Goal: Navigation & Orientation: Find specific page/section

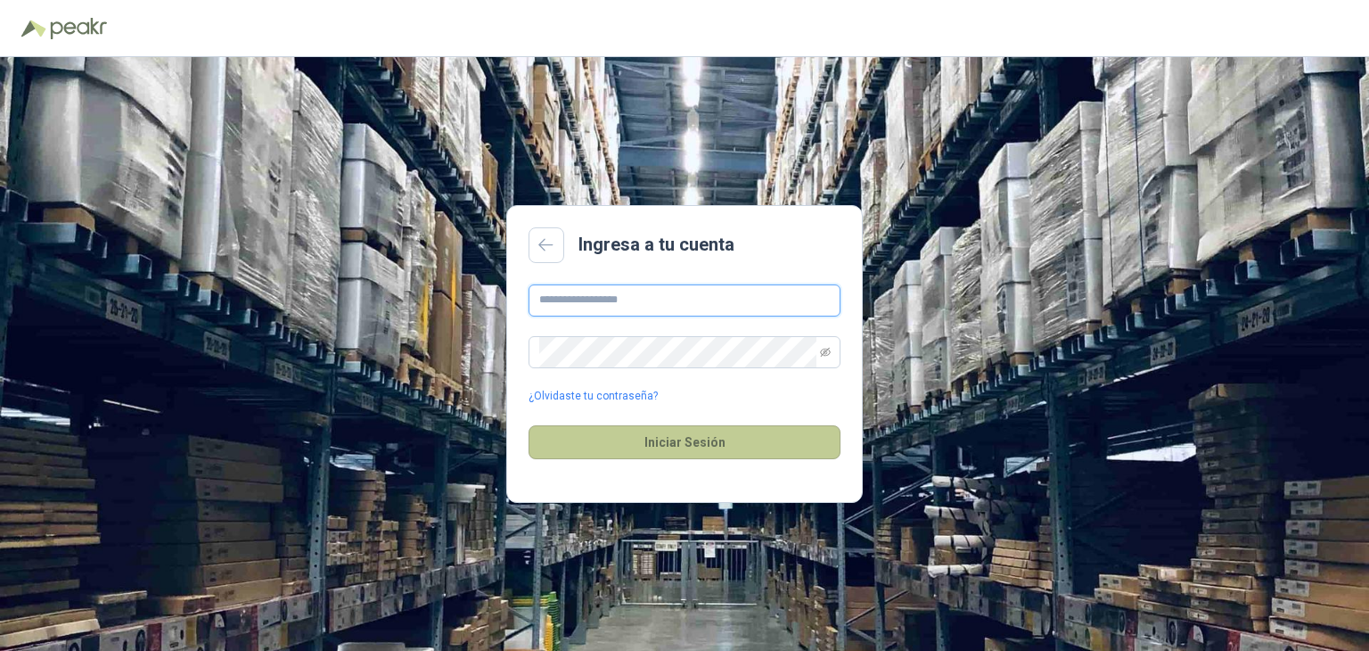
type input "**********"
click at [770, 441] on button "Iniciar Sesión" at bounding box center [685, 442] width 312 height 34
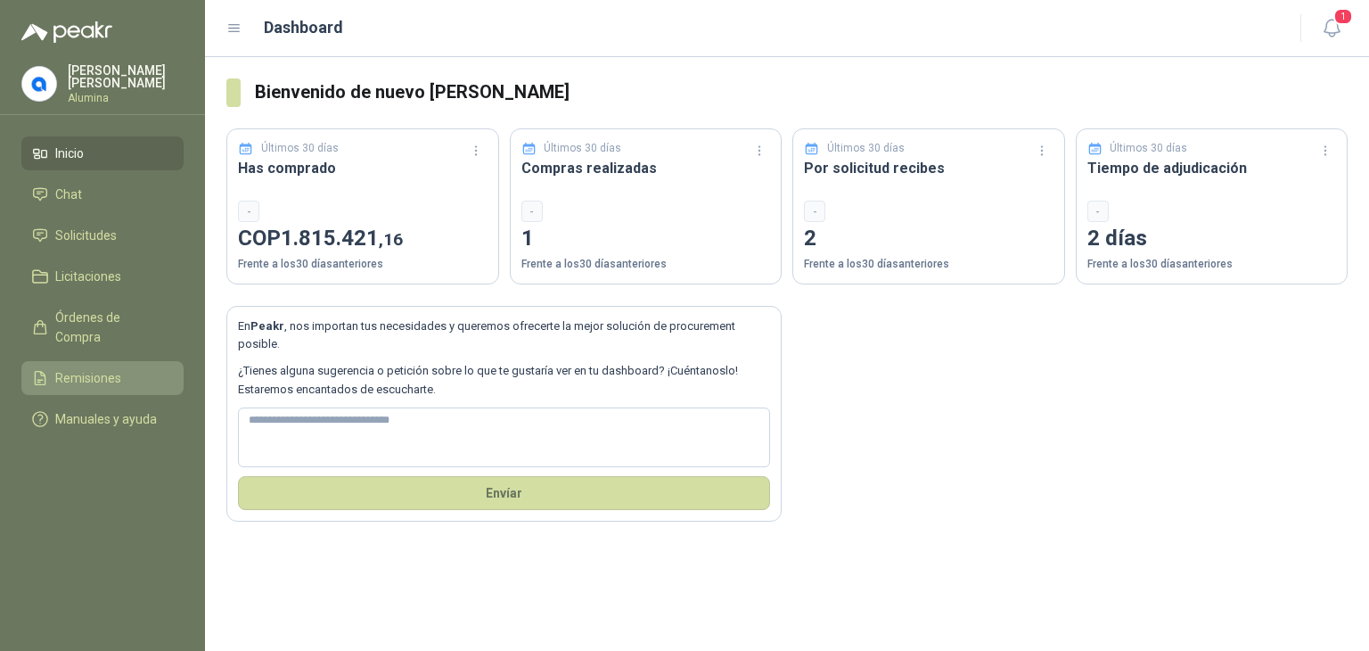
click at [81, 368] on span "Remisiones" at bounding box center [88, 378] width 66 height 20
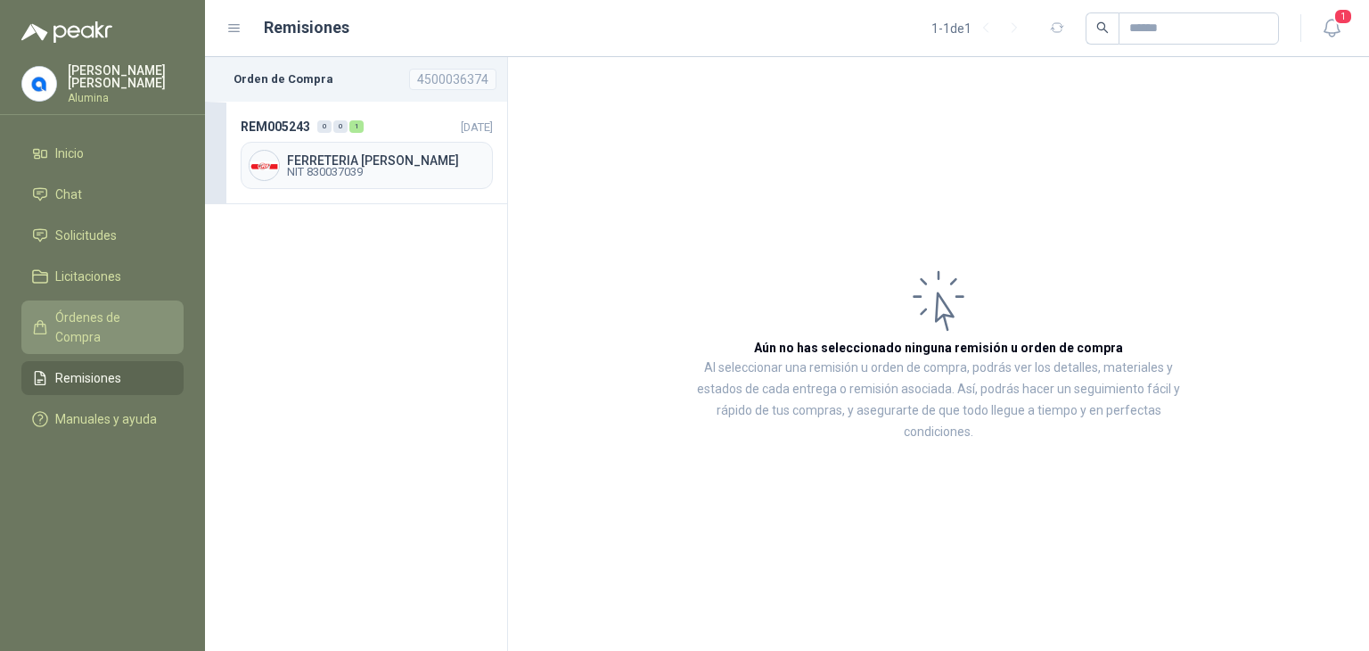
click at [87, 315] on span "Órdenes de Compra" at bounding box center [110, 327] width 111 height 39
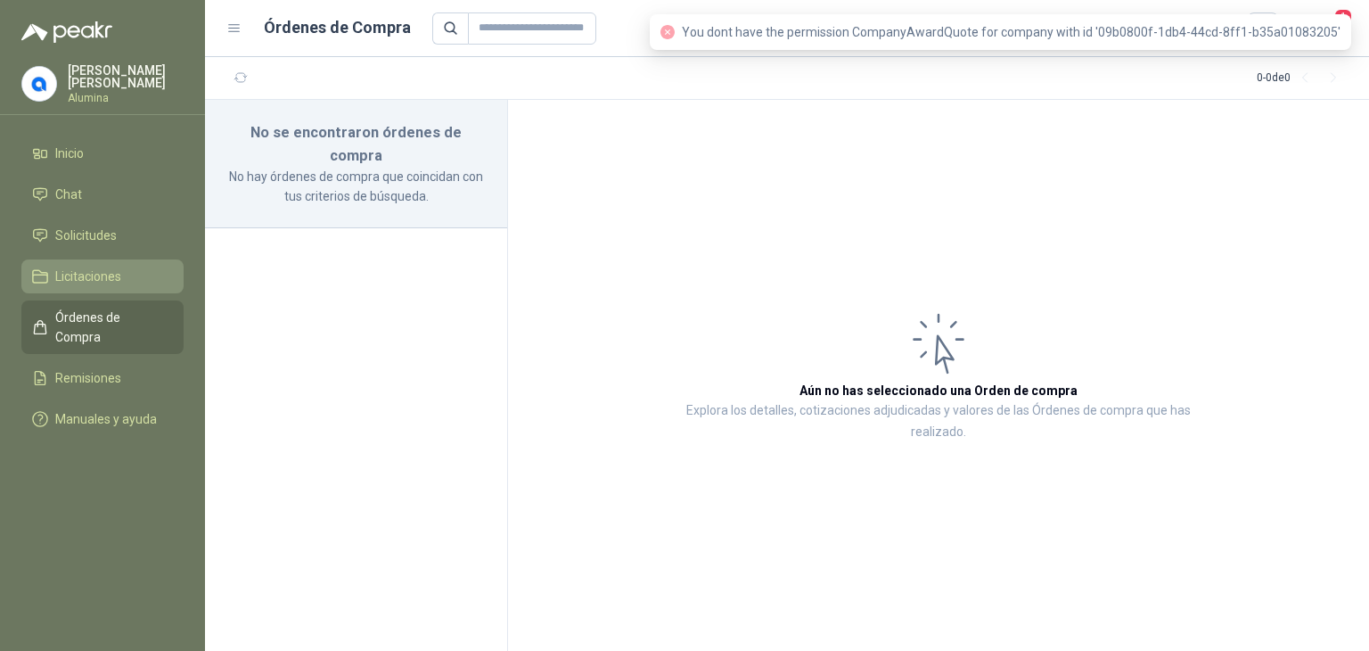
click at [85, 275] on span "Licitaciones" at bounding box center [88, 277] width 66 height 20
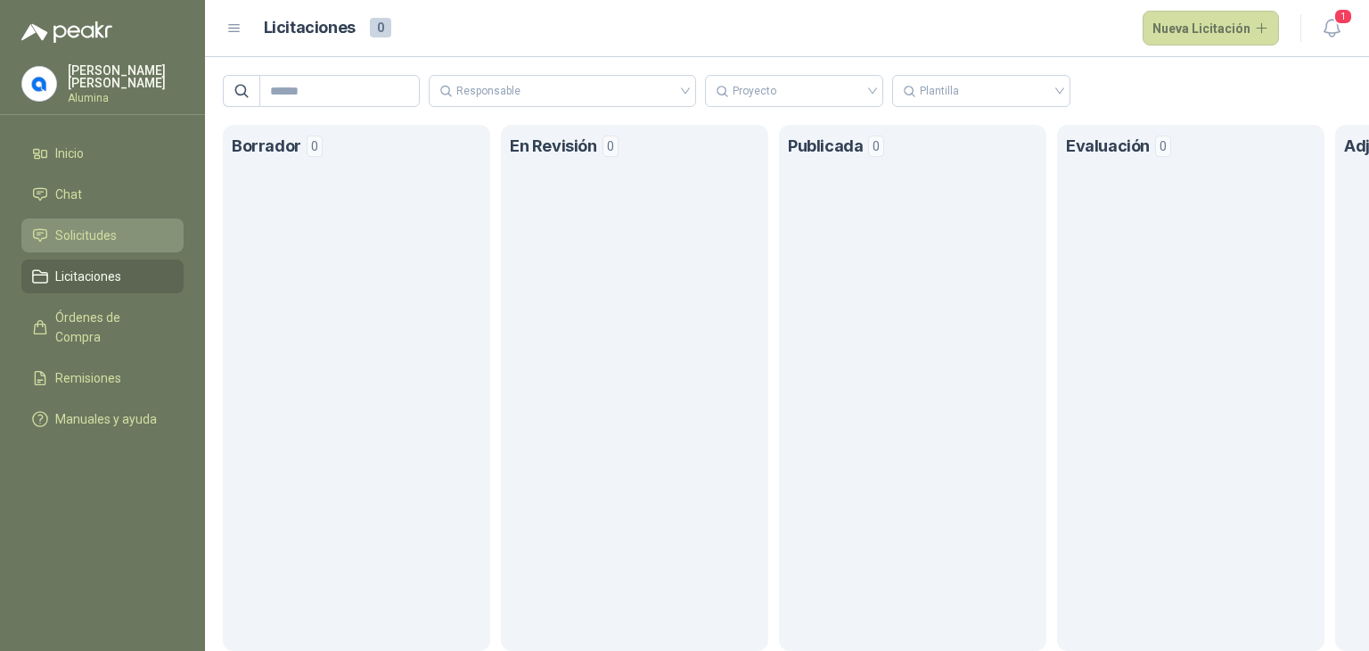
click at [86, 227] on span "Solicitudes" at bounding box center [86, 236] width 62 height 20
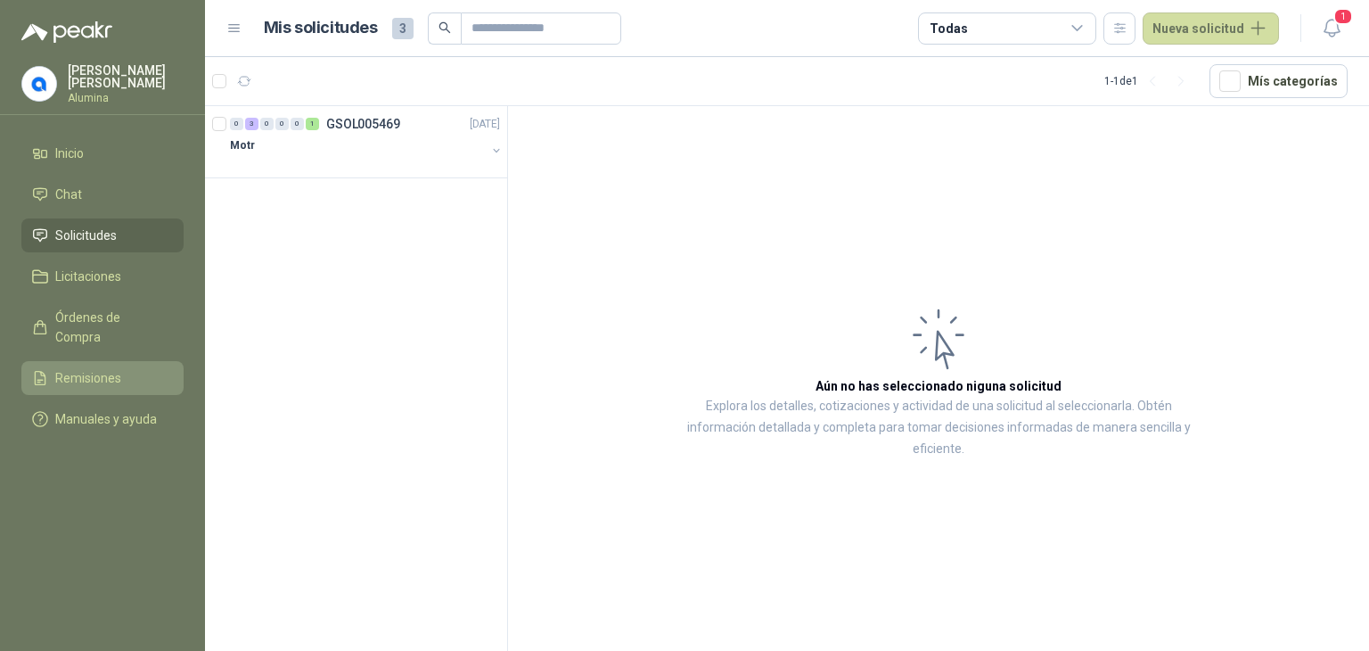
click at [107, 368] on span "Remisiones" at bounding box center [88, 378] width 66 height 20
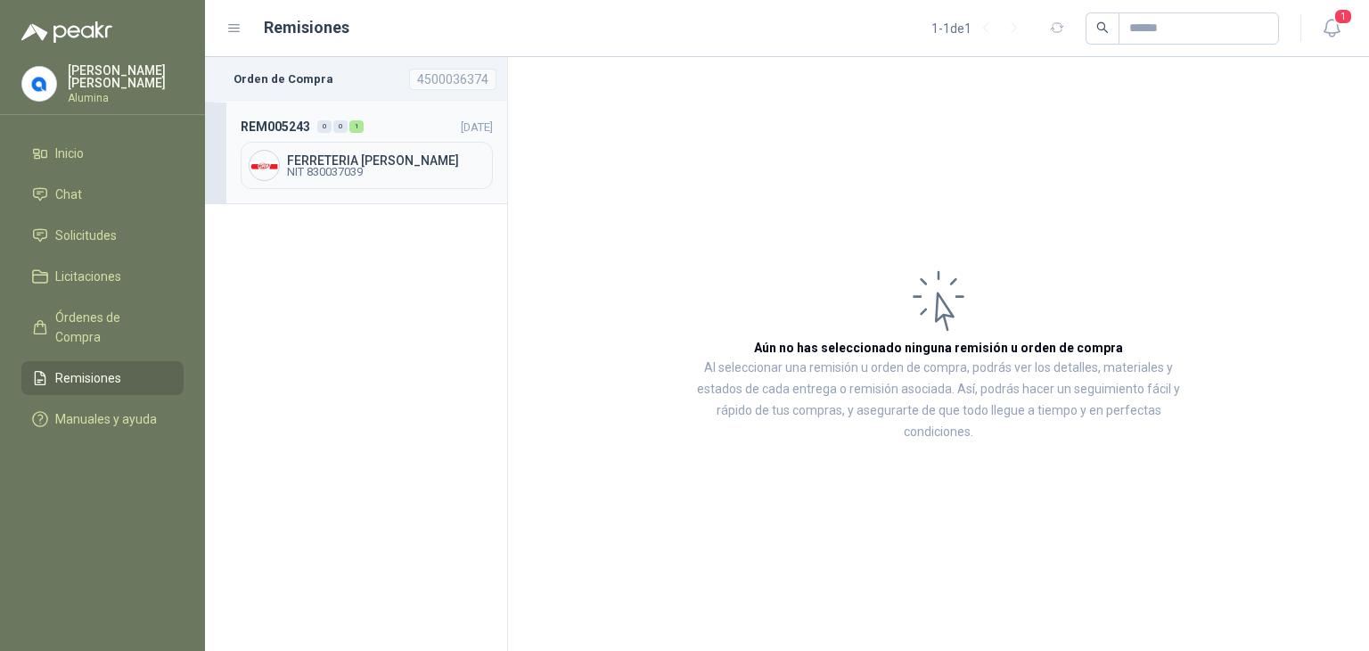
click at [312, 169] on span "NIT 830037039" at bounding box center [386, 172] width 198 height 11
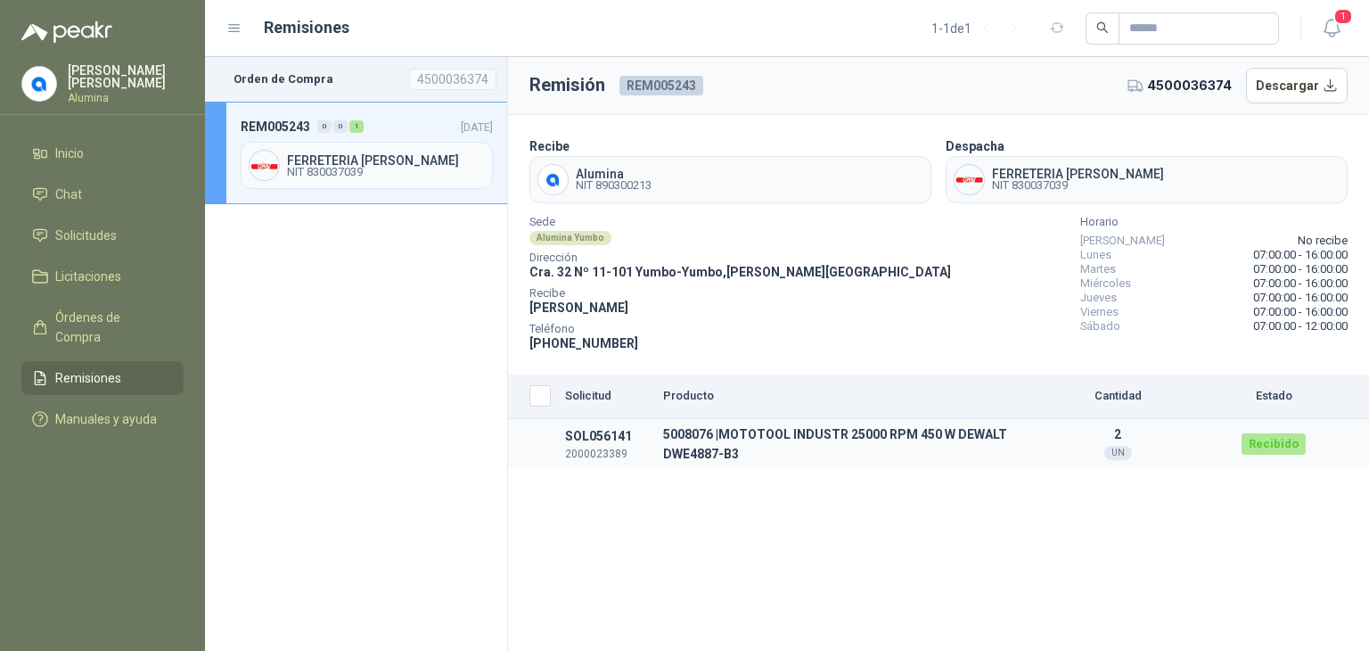
click at [692, 437] on td "5008076 | MOTOTOOL INDUSTR 25000 RPM 450 W DEWALT DWE4887-B3" at bounding box center [842, 444] width 373 height 51
click at [1027, 180] on span "NIT 830037039" at bounding box center [1078, 185] width 172 height 11
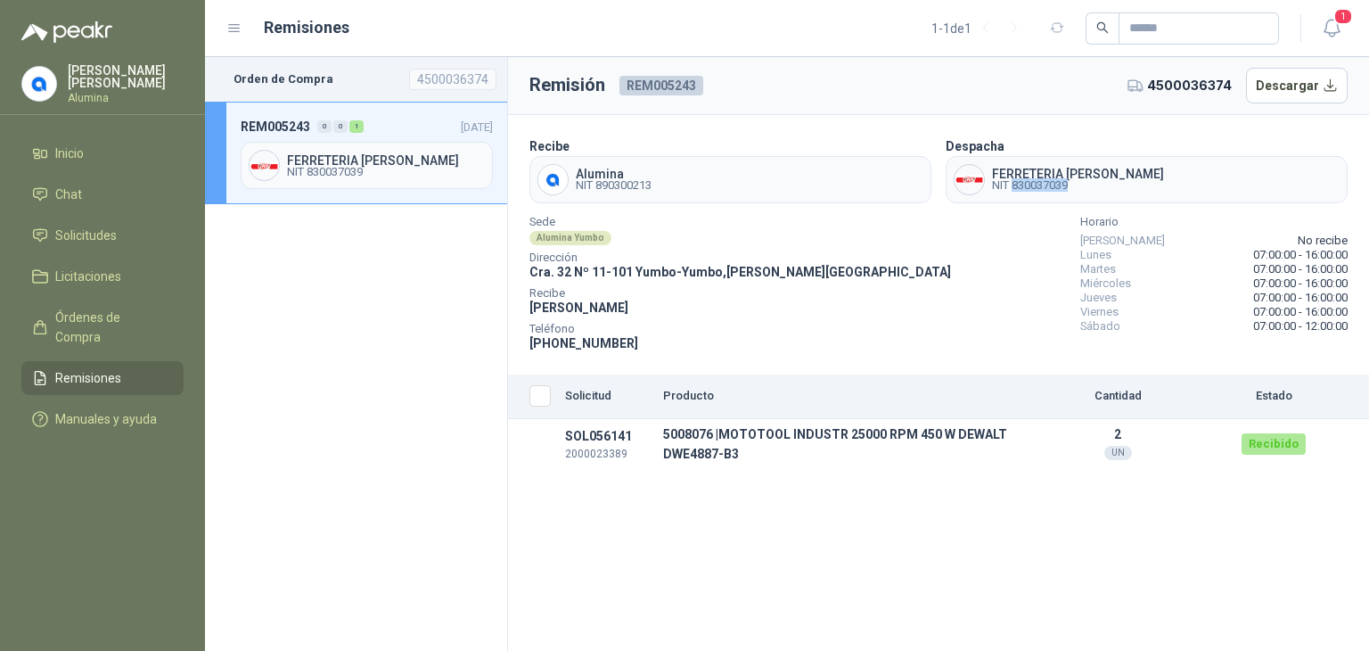
click at [971, 182] on img at bounding box center [969, 179] width 29 height 29
click at [360, 154] on span "FERRETERIA [PERSON_NAME]" at bounding box center [386, 160] width 198 height 12
click at [1179, 85] on span "4500036374" at bounding box center [1189, 86] width 85 height 20
click at [1138, 85] on icon at bounding box center [1135, 85] width 13 height 11
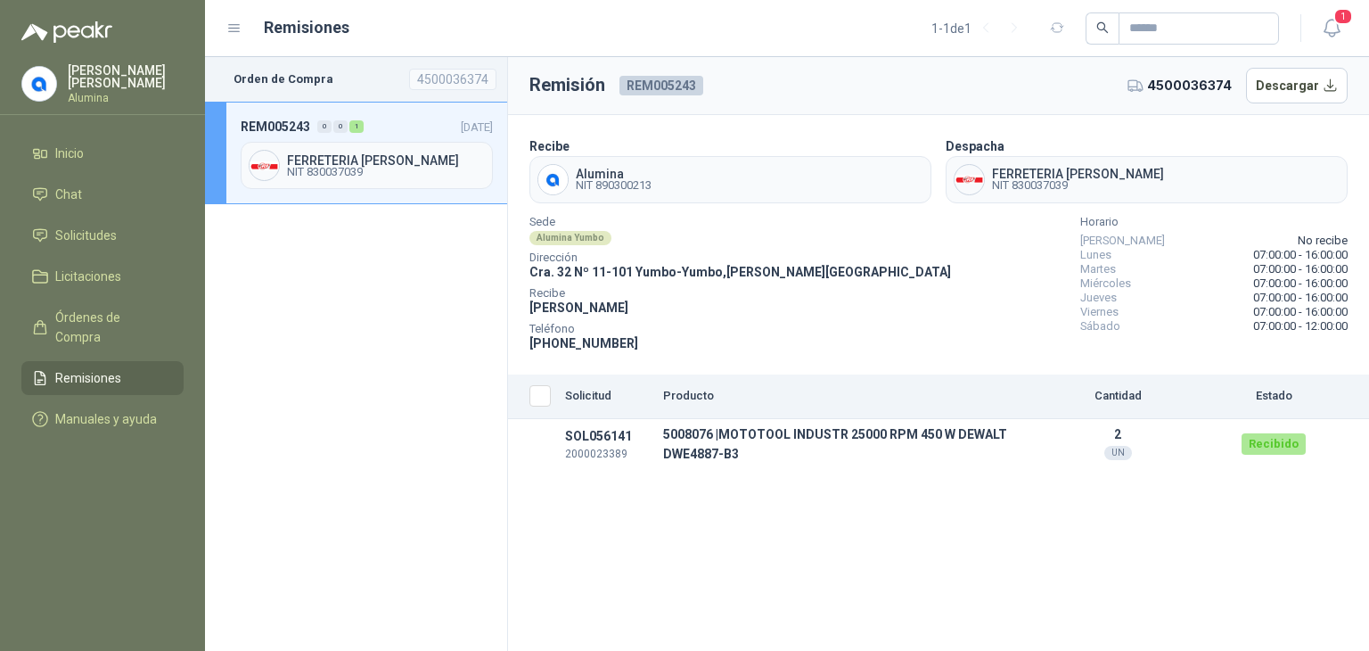
click at [604, 386] on th "Solicitud" at bounding box center [607, 396] width 98 height 45
click at [598, 398] on th "Solicitud" at bounding box center [607, 396] width 98 height 45
click at [55, 193] on span "Chat" at bounding box center [68, 195] width 27 height 20
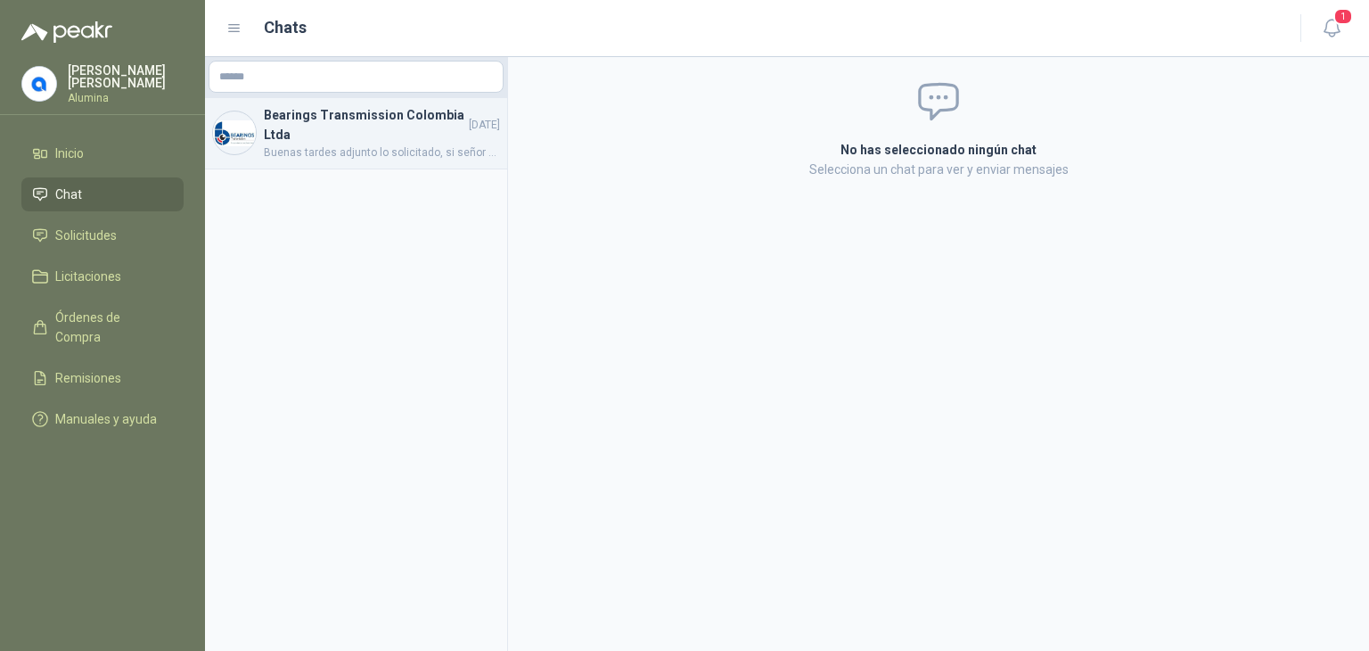
click at [311, 125] on h4 "Bearings Transmission Colombia Ltda" at bounding box center [364, 124] width 201 height 39
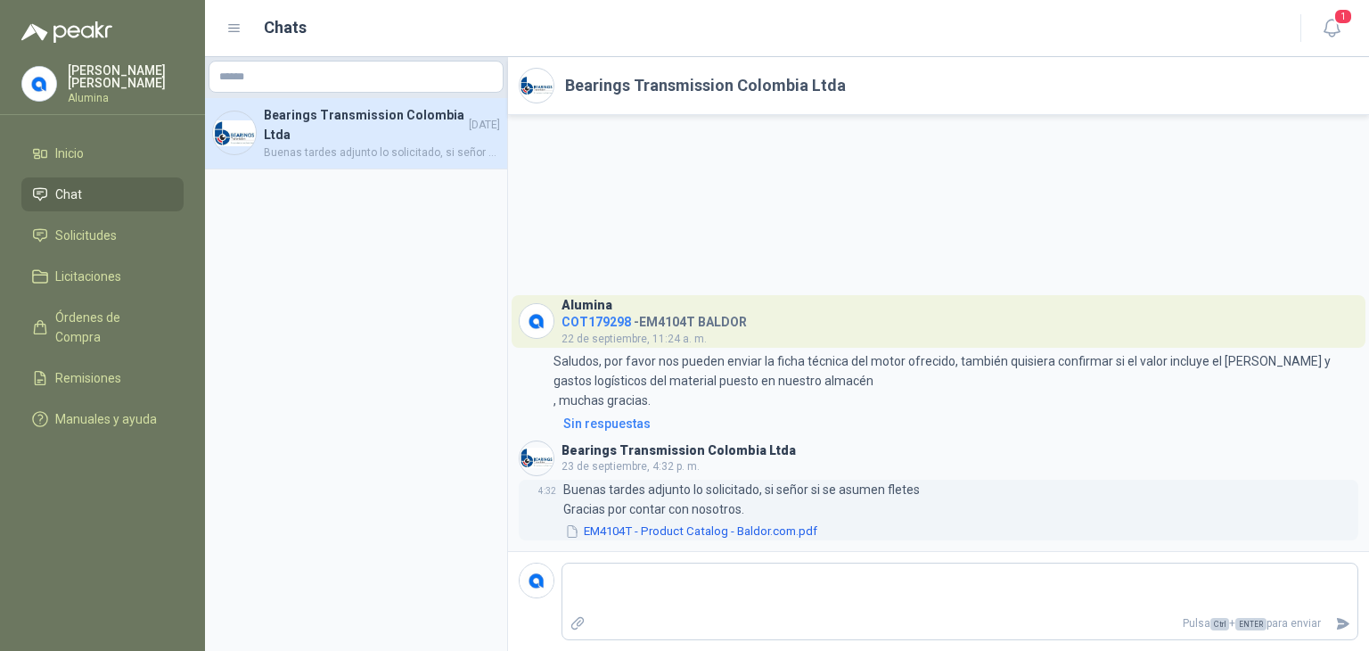
click at [665, 539] on button "EM4104T - Product Catalog - Baldor.com.pdf" at bounding box center [691, 531] width 256 height 19
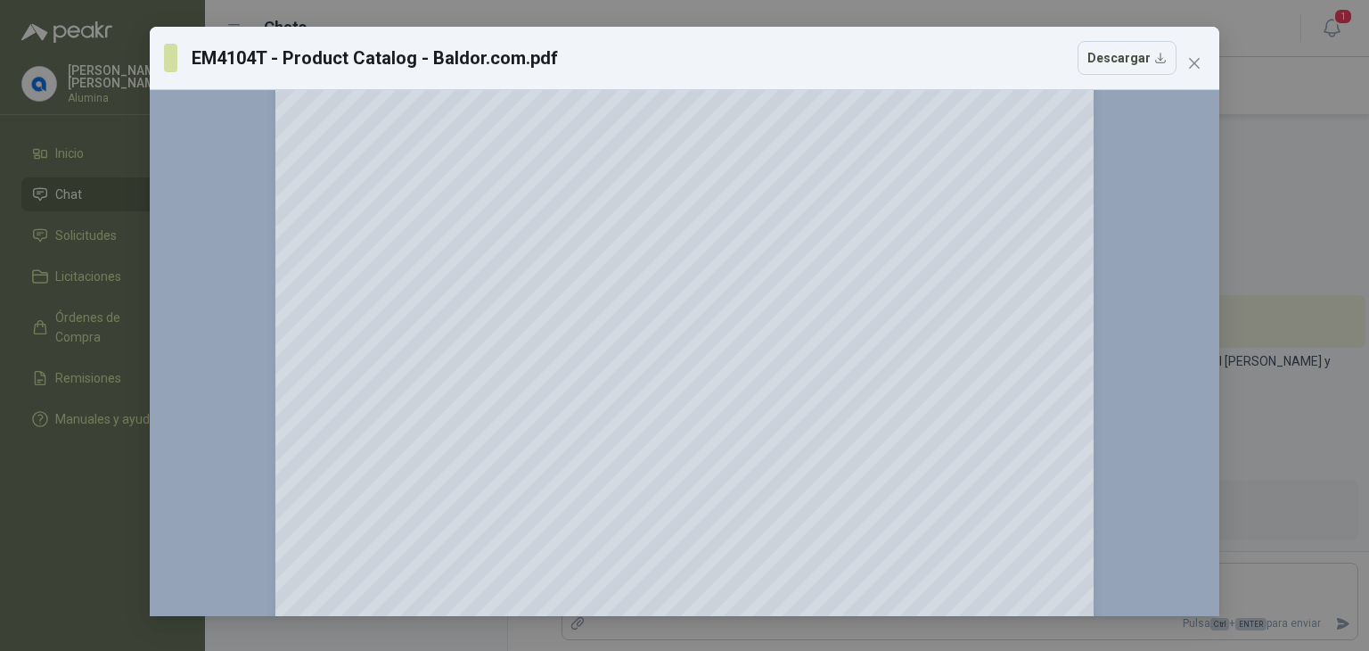
scroll to position [178, 0]
click at [1193, 68] on icon "close" at bounding box center [1194, 63] width 14 height 14
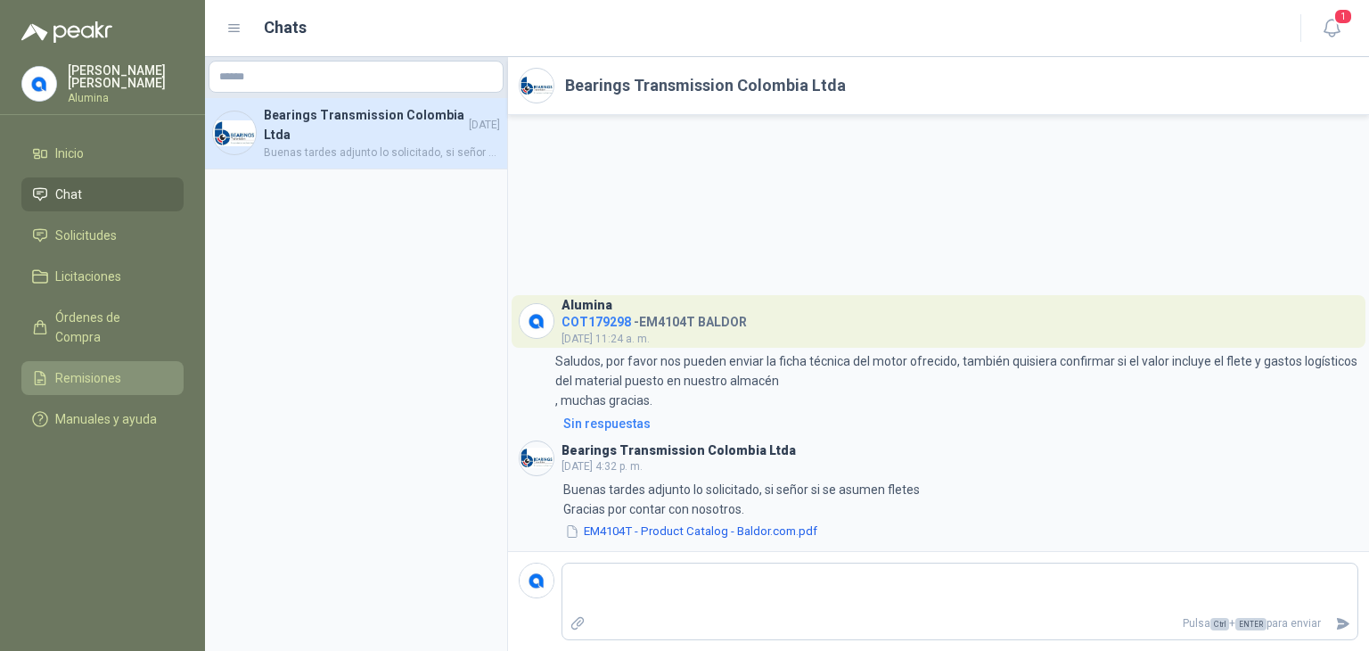
click at [90, 368] on span "Remisiones" at bounding box center [88, 378] width 66 height 20
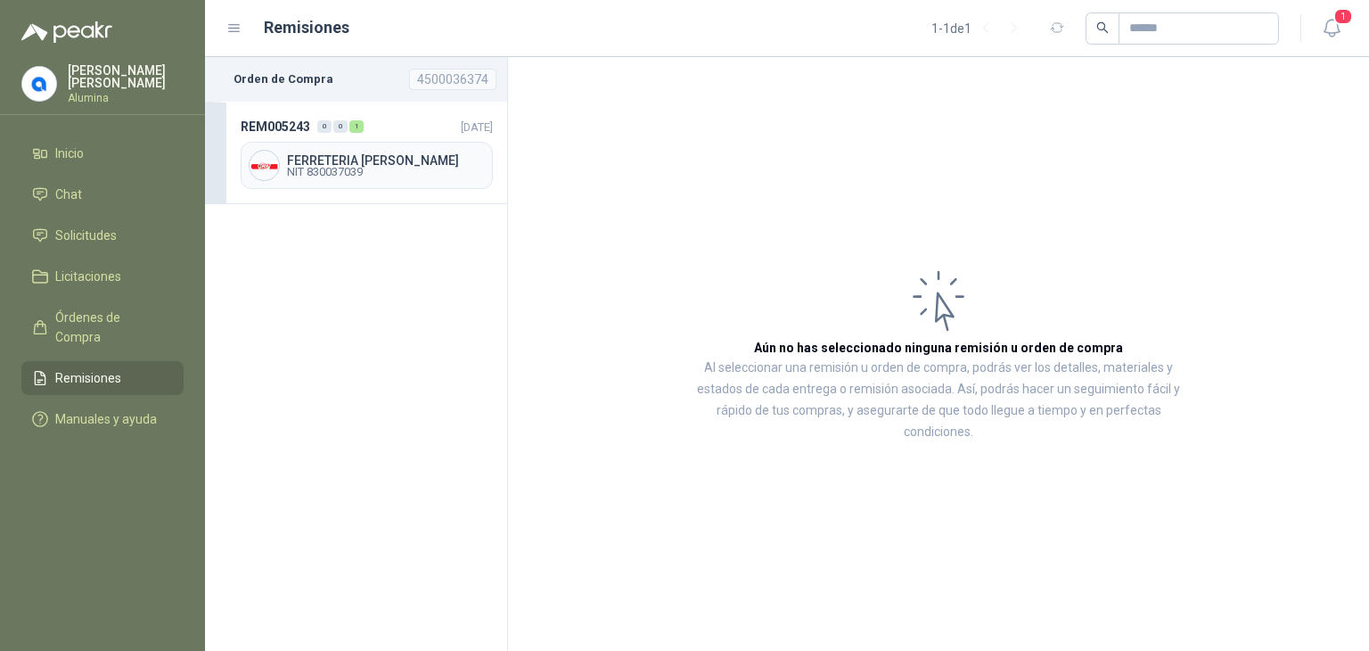
click at [235, 26] on icon at bounding box center [234, 29] width 16 height 16
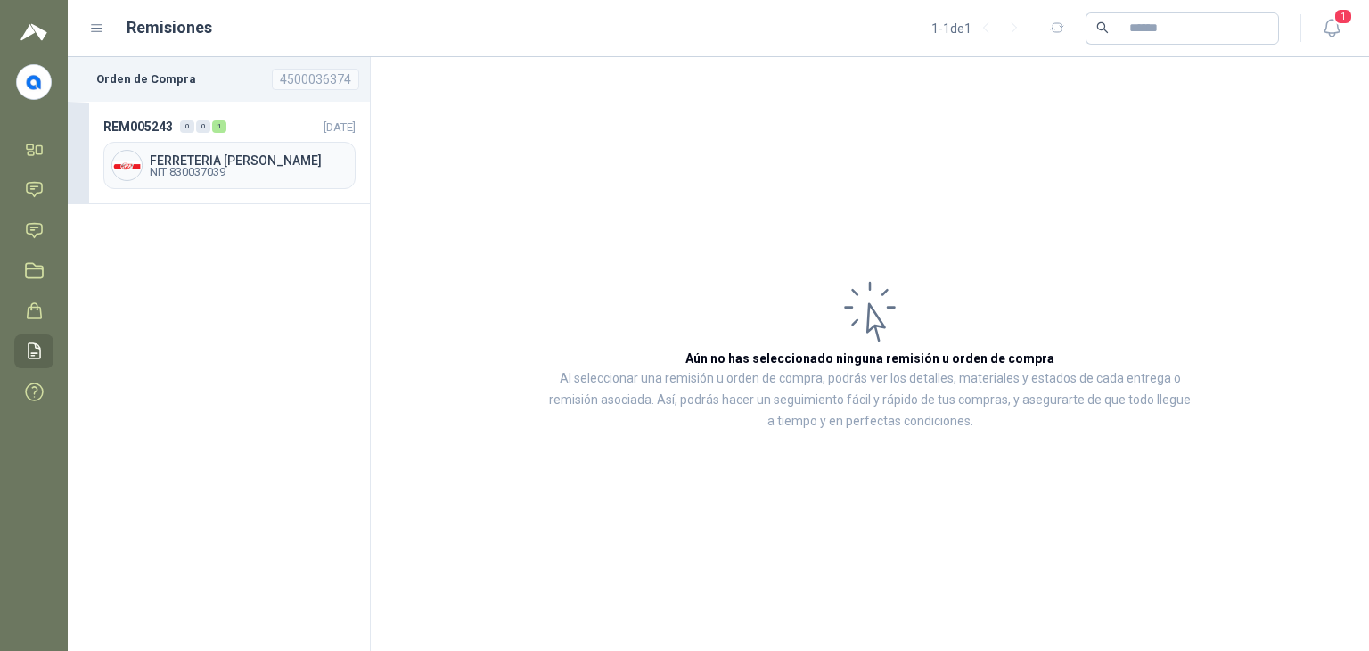
click at [97, 30] on icon at bounding box center [97, 29] width 16 height 16
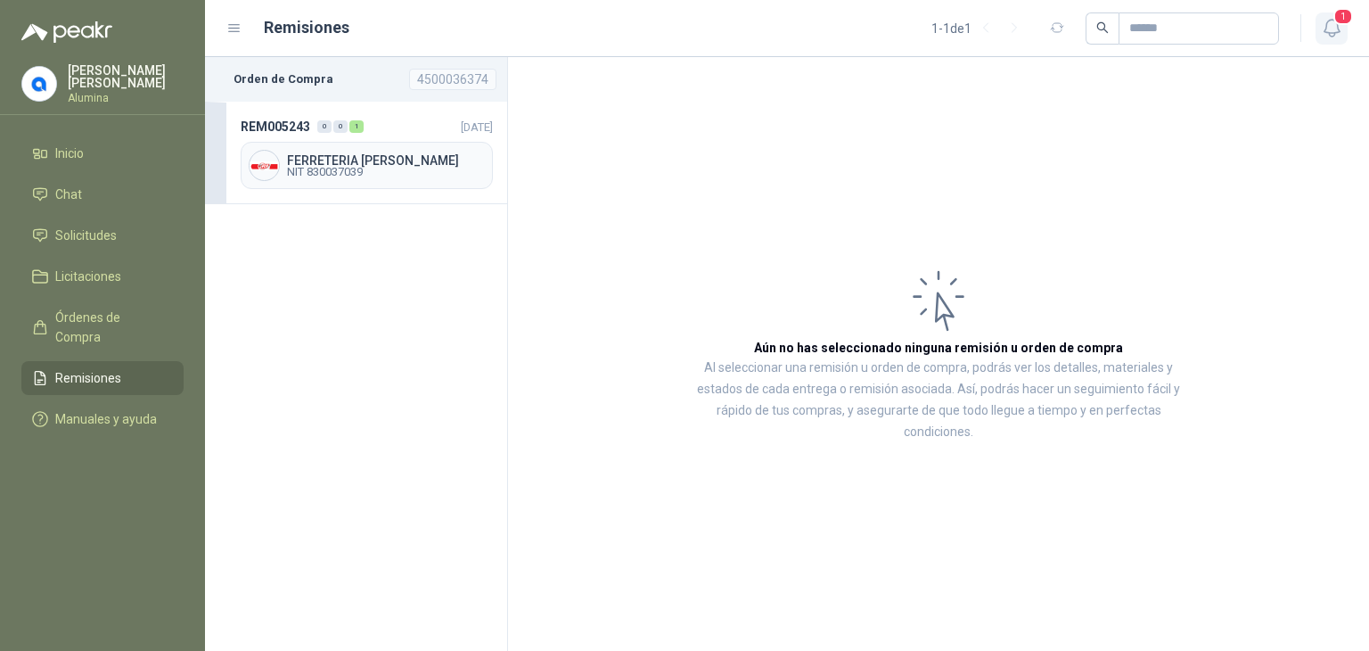
click at [1341, 27] on icon "button" at bounding box center [1332, 28] width 22 height 22
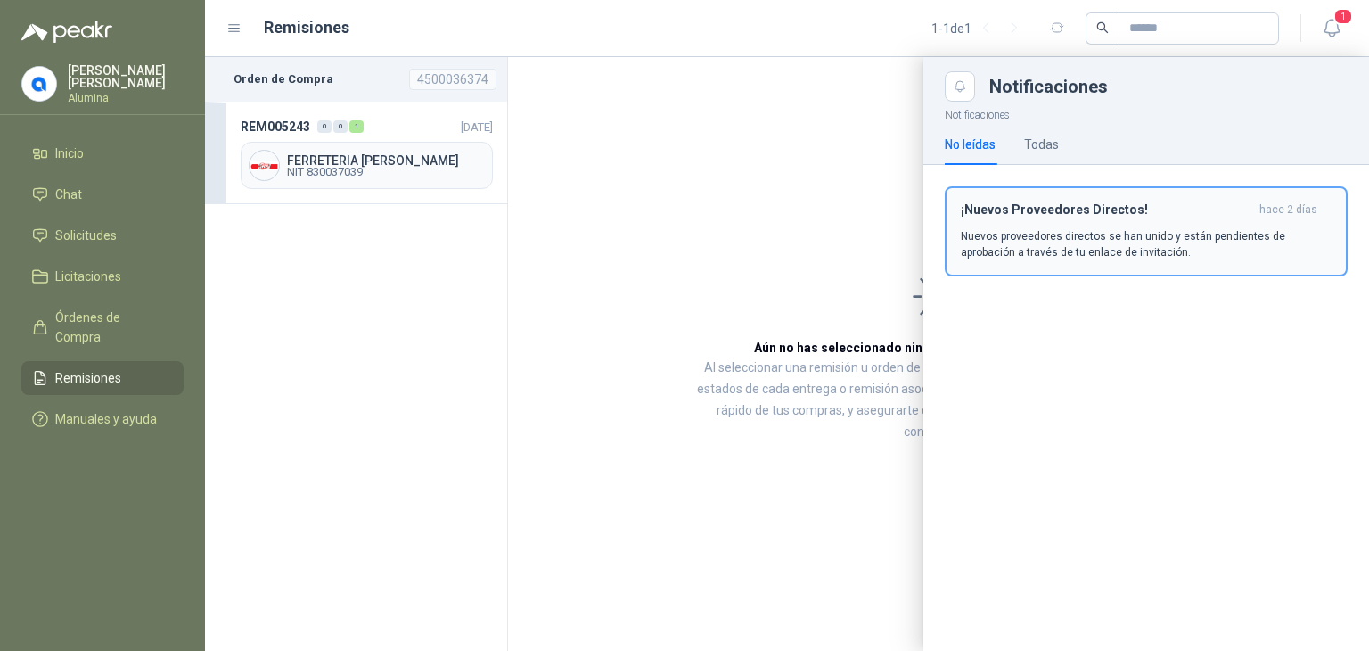
click at [1073, 229] on p "Nuevos proveedores directos se han unido y están pendientes de aprobación a tra…" at bounding box center [1146, 244] width 371 height 32
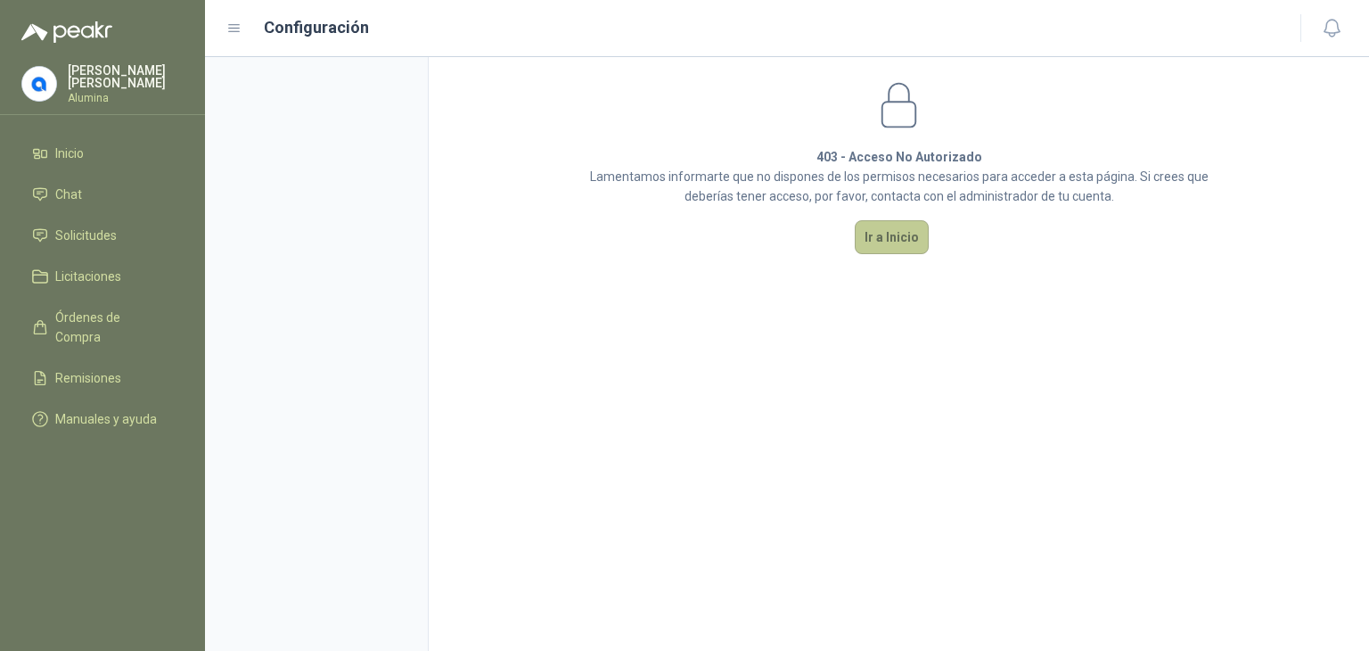
click at [899, 237] on button "Ir a Inicio" at bounding box center [892, 237] width 74 height 34
click at [74, 368] on span "Remisiones" at bounding box center [88, 378] width 66 height 20
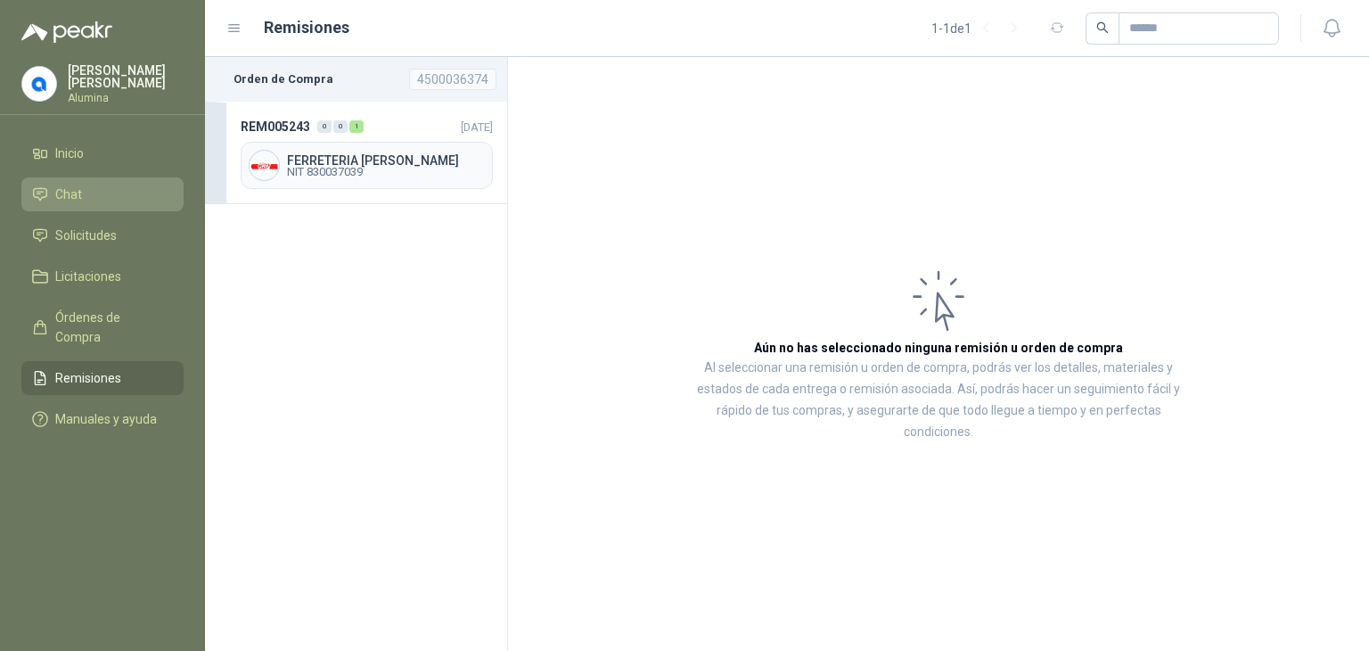
click at [75, 186] on span "Chat" at bounding box center [68, 195] width 27 height 20
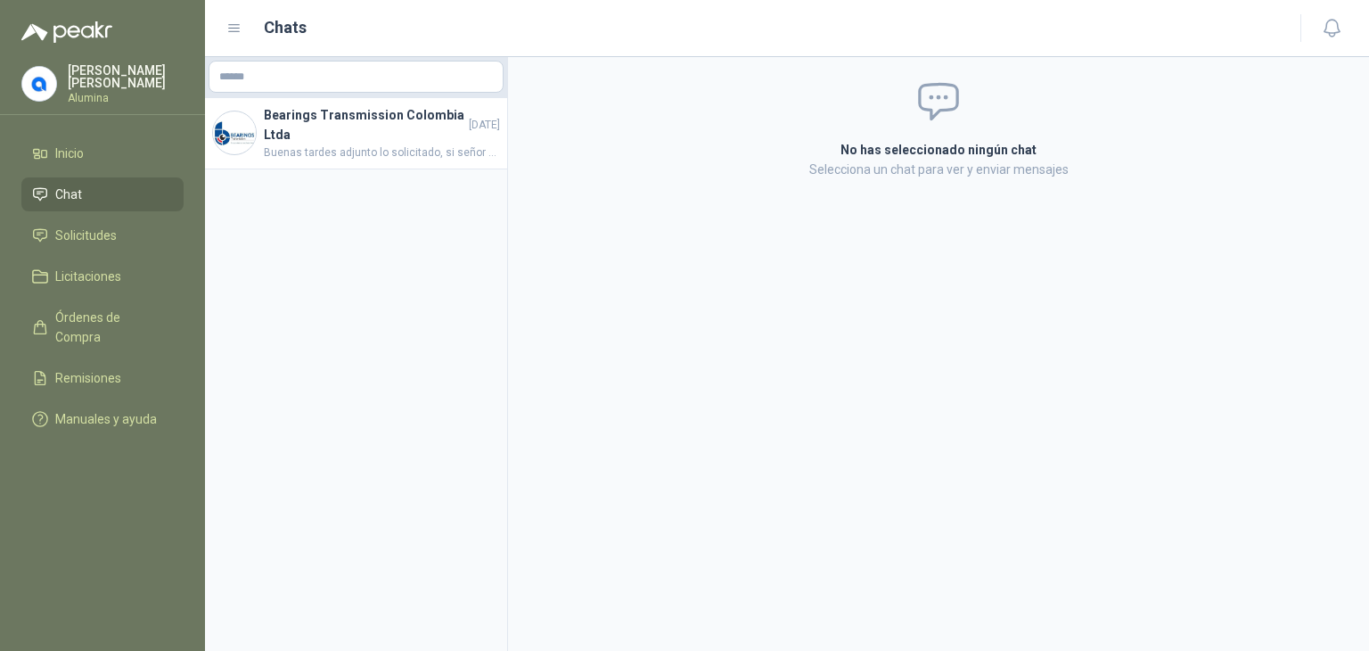
click at [231, 29] on icon at bounding box center [234, 29] width 16 height 16
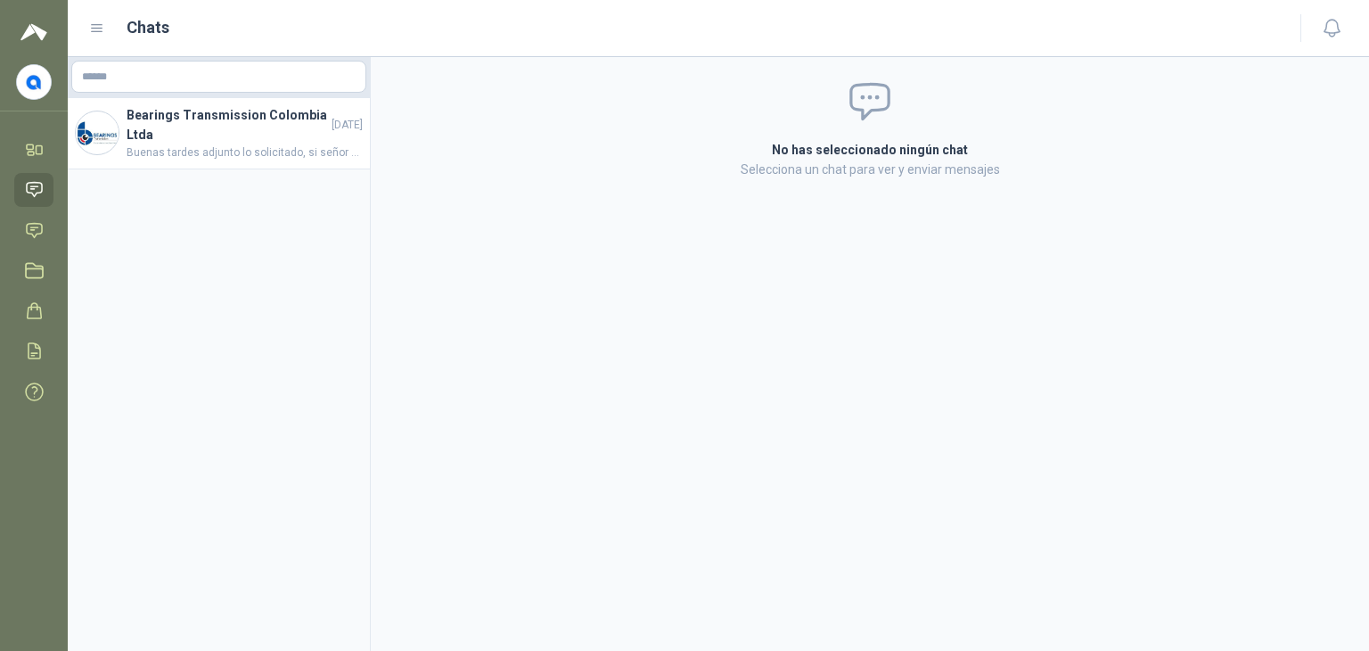
click at [100, 32] on icon at bounding box center [97, 29] width 16 height 16
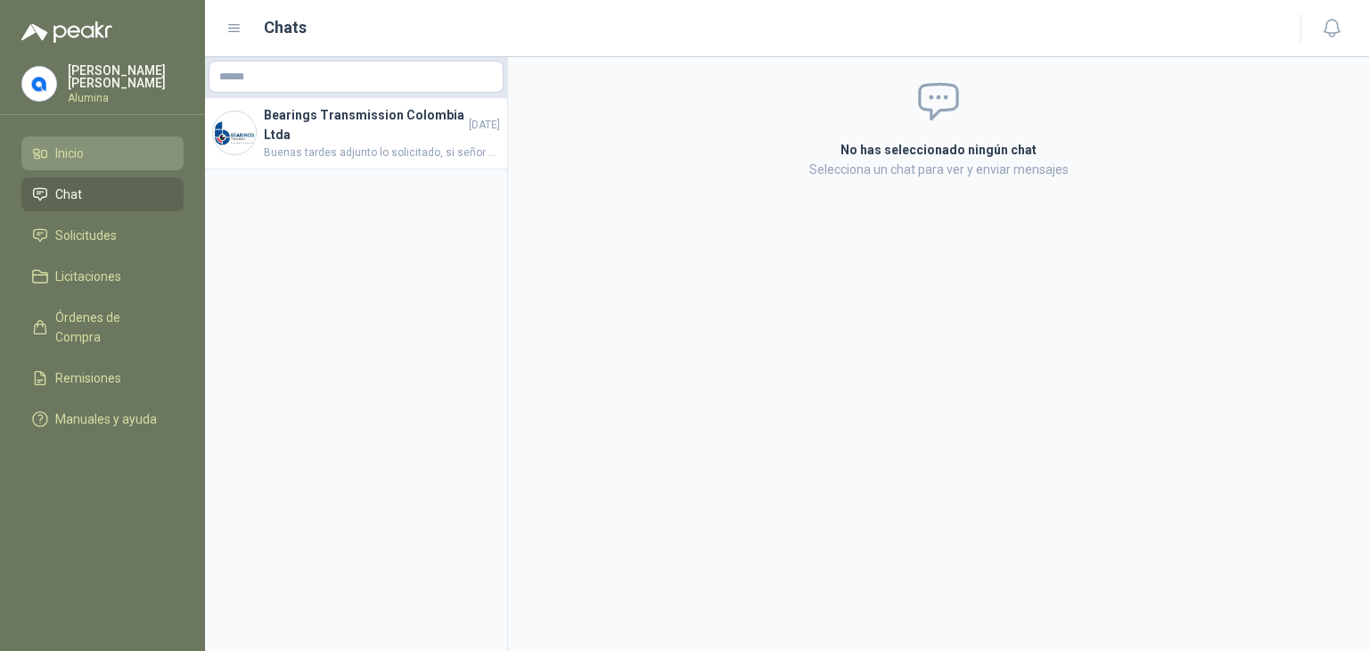
click at [64, 150] on span "Inicio" at bounding box center [69, 154] width 29 height 20
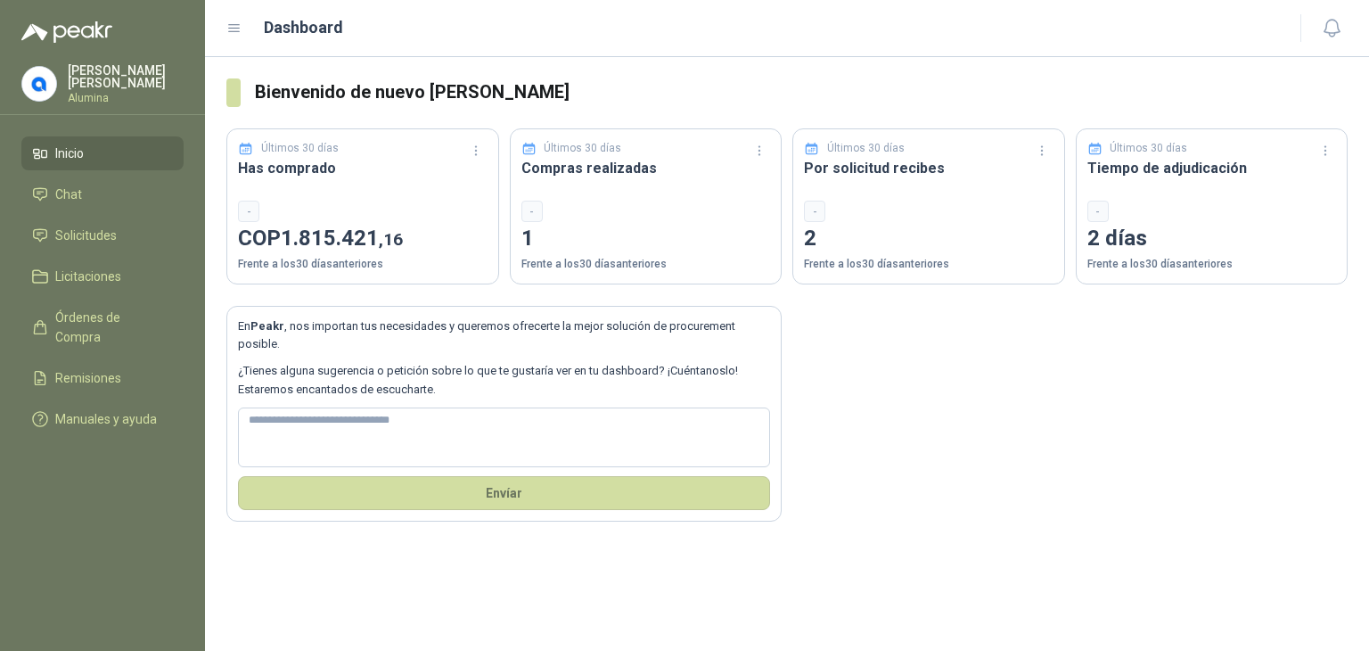
click at [809, 244] on p "2" at bounding box center [929, 239] width 250 height 34
click at [844, 170] on h3 "Por solicitud recibes" at bounding box center [929, 168] width 250 height 22
click at [818, 264] on p "Frente a los 30 días anteriores" at bounding box center [929, 264] width 250 height 17
click at [539, 184] on div "Últimos 30 días Compras realizadas - 1 Frente a los 30 días anteriores" at bounding box center [646, 206] width 273 height 156
click at [275, 170] on h3 "Has comprado" at bounding box center [363, 168] width 250 height 22
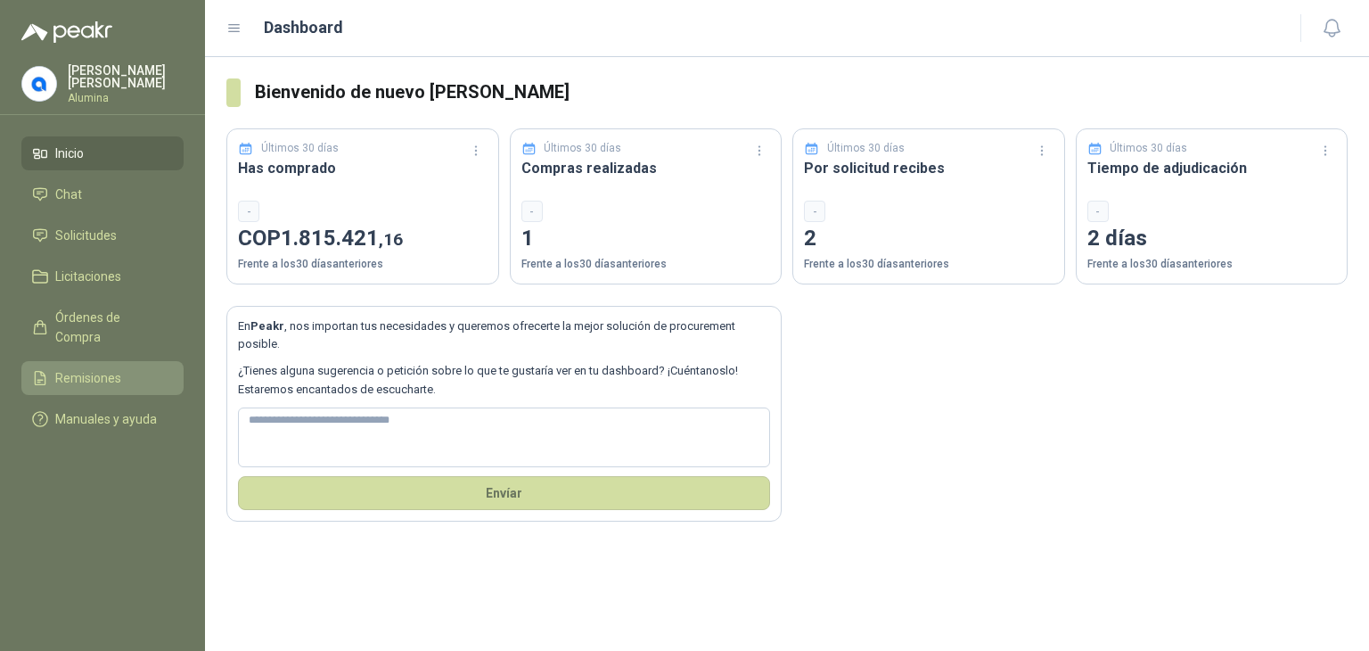
click at [89, 368] on span "Remisiones" at bounding box center [88, 378] width 66 height 20
click at [85, 368] on span "Remisiones" at bounding box center [88, 378] width 66 height 20
